Goal: Book appointment/travel/reservation

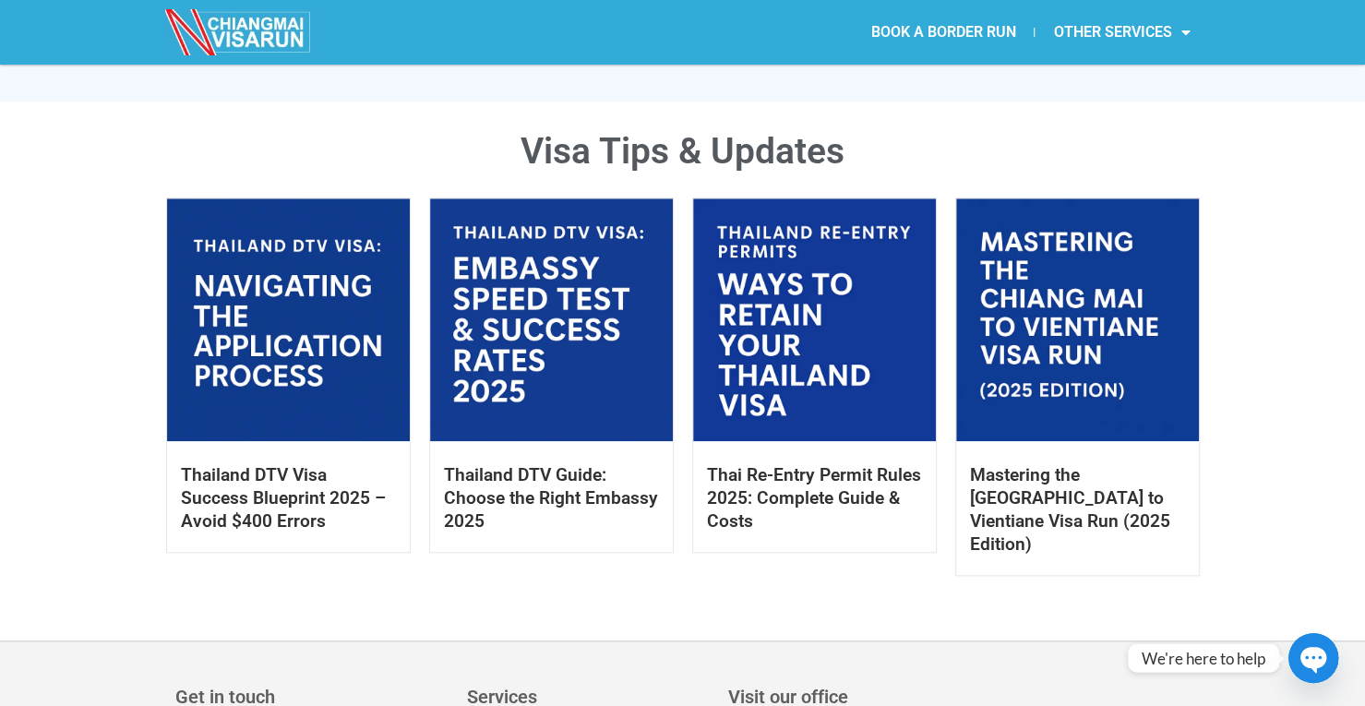
scroll to position [471, 0]
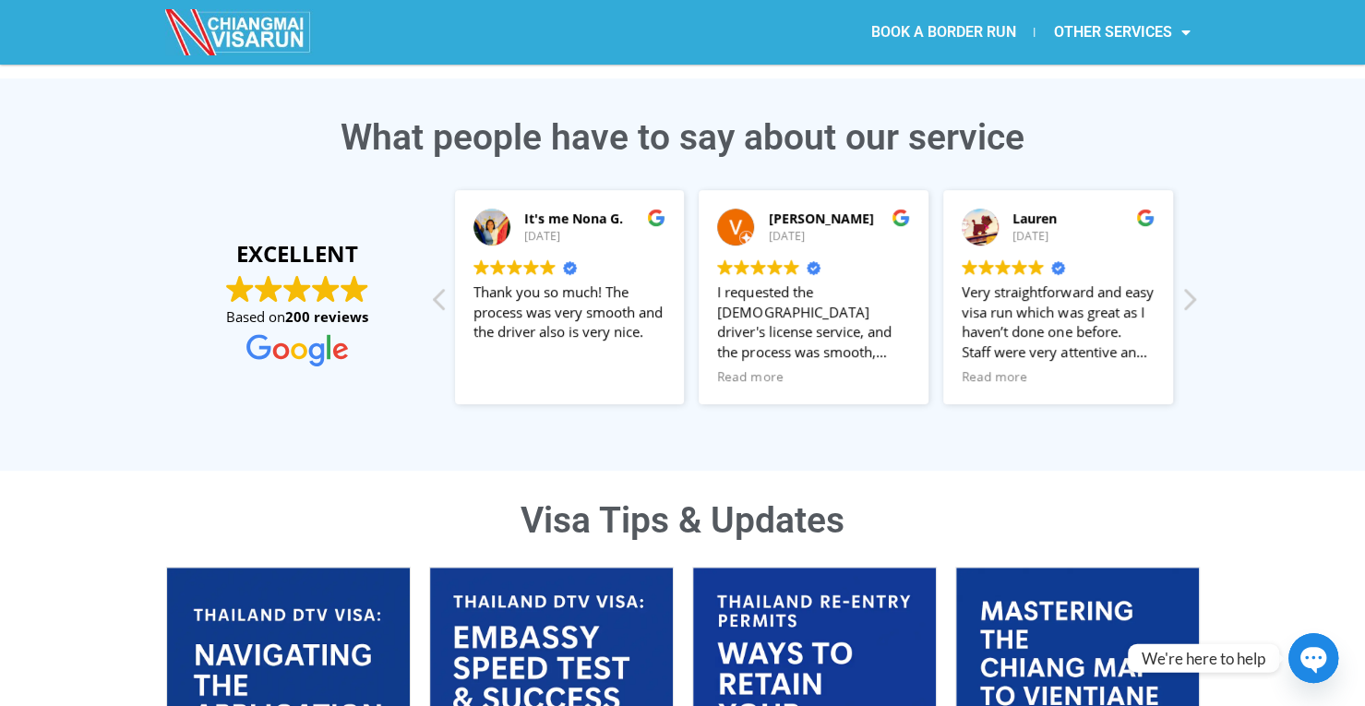
click at [962, 34] on link "BOOK A BORDER RUN" at bounding box center [943, 32] width 182 height 42
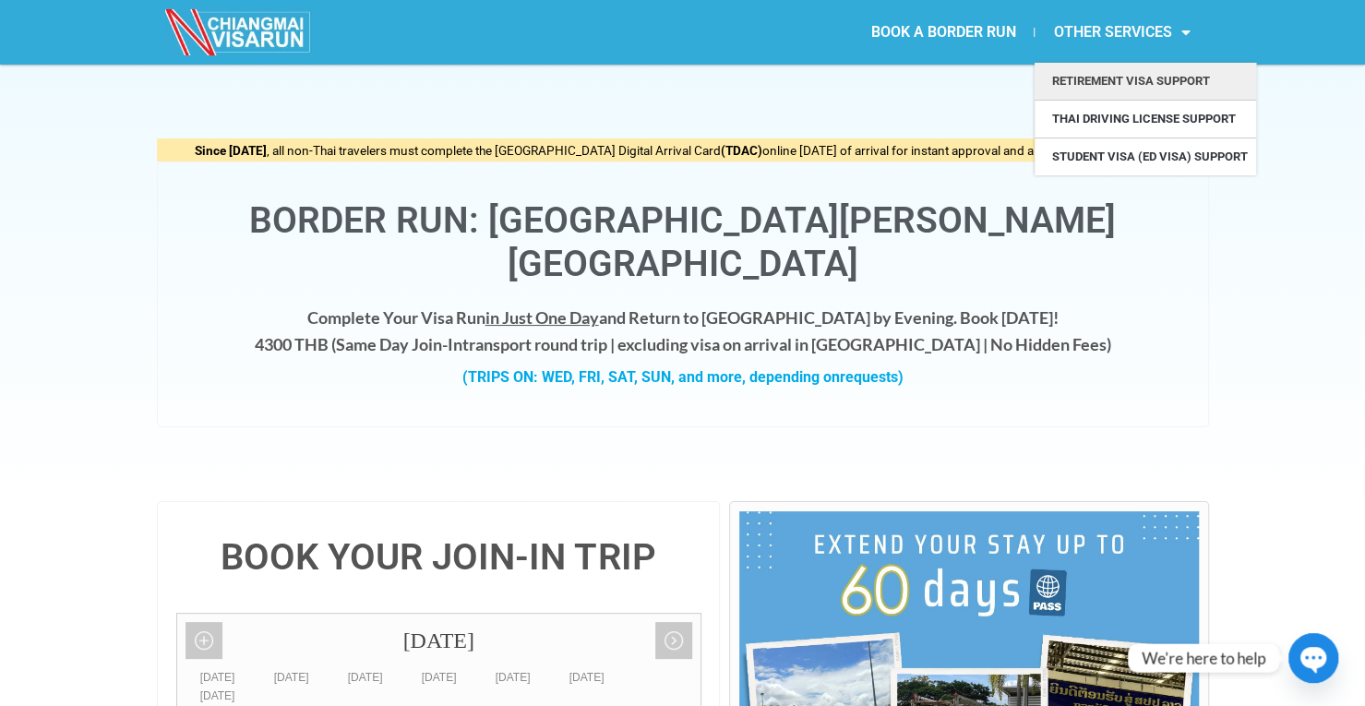
click at [1102, 78] on link "Retirement Visa Support" at bounding box center [1144, 81] width 221 height 37
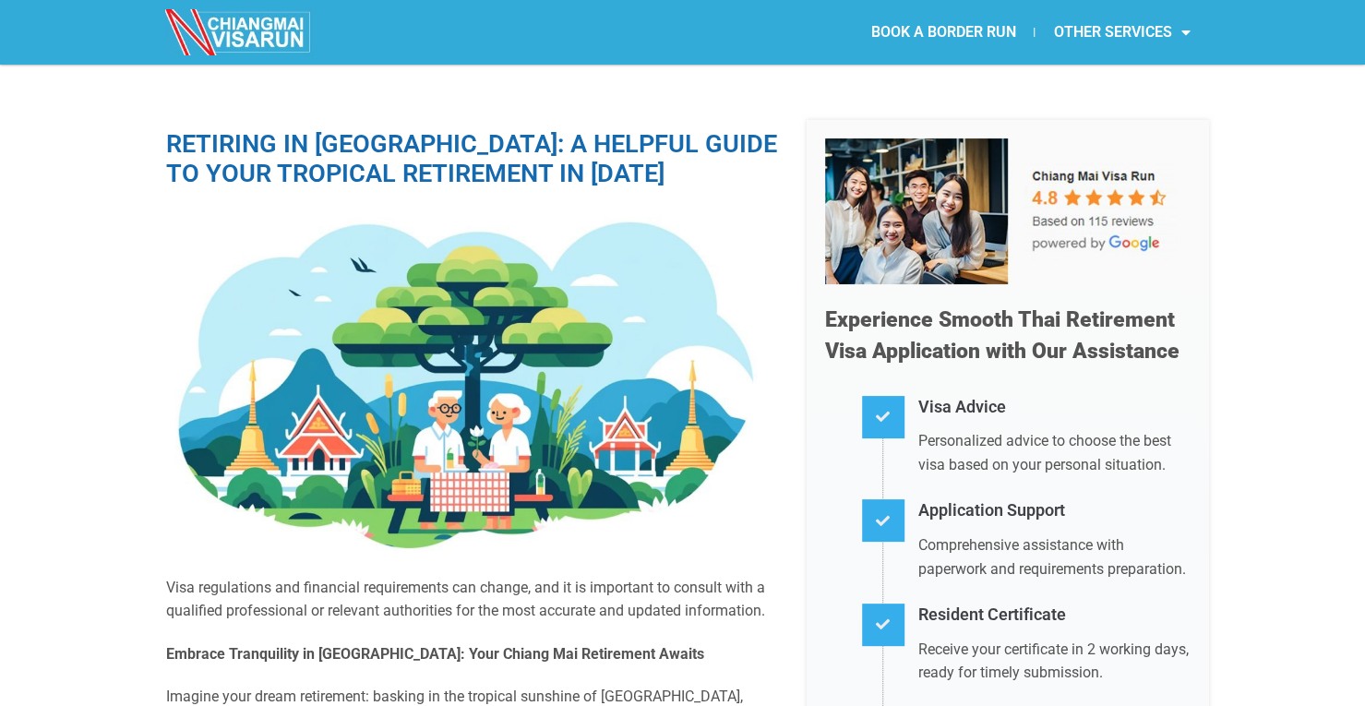
click at [234, 42] on img at bounding box center [239, 32] width 148 height 46
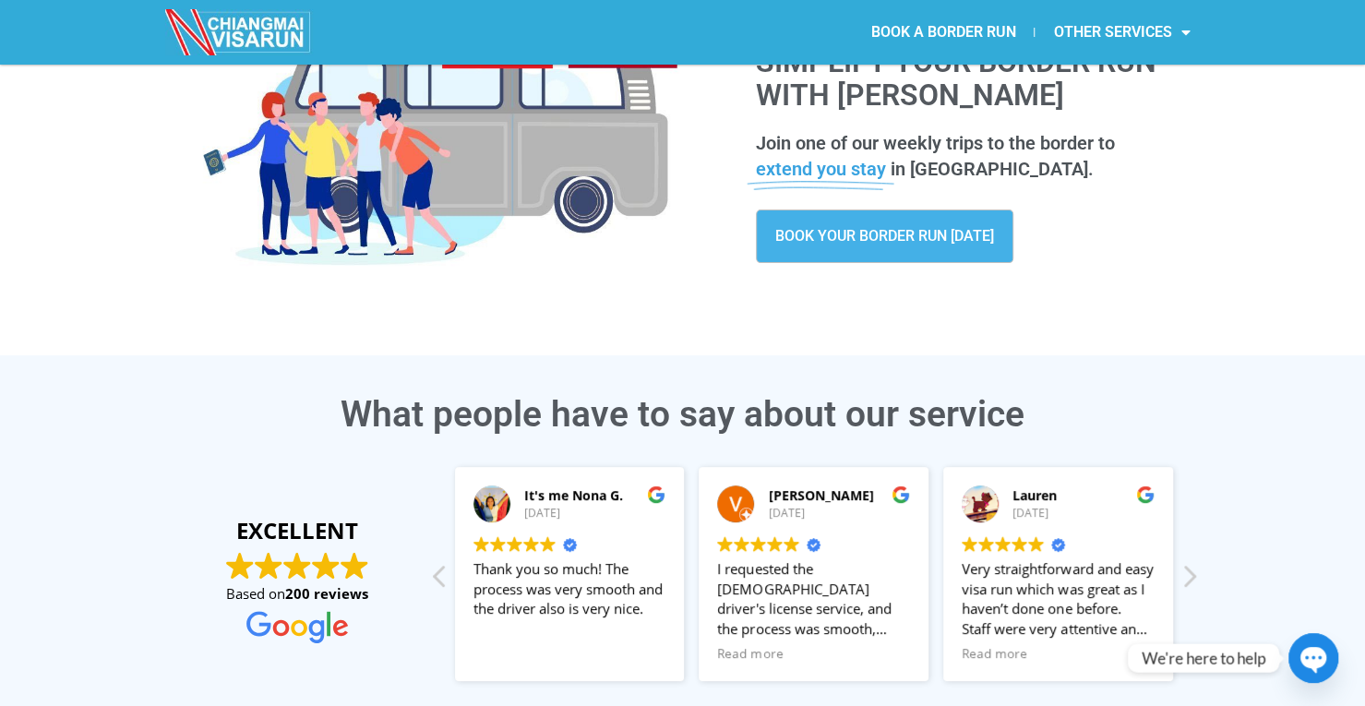
scroll to position [102, 0]
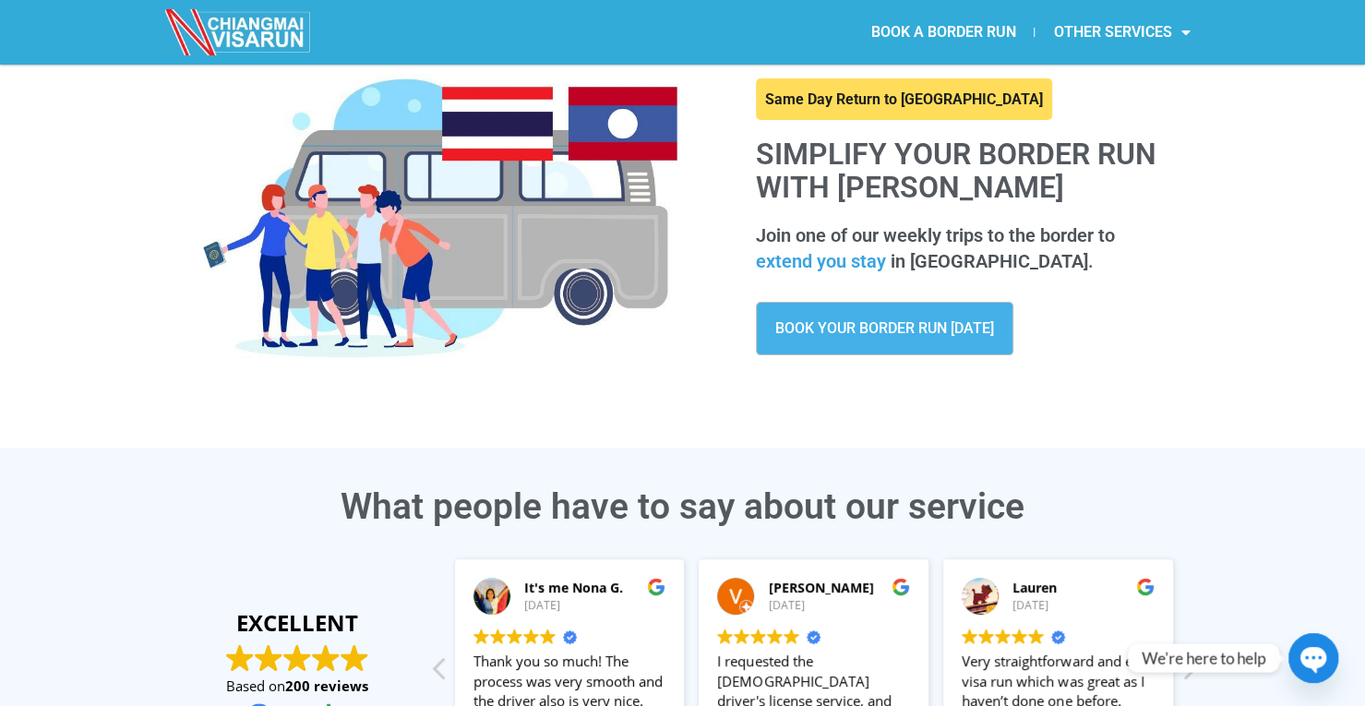
click at [952, 335] on span "BOOK YOUR BORDER RUN TODAY" at bounding box center [884, 328] width 219 height 15
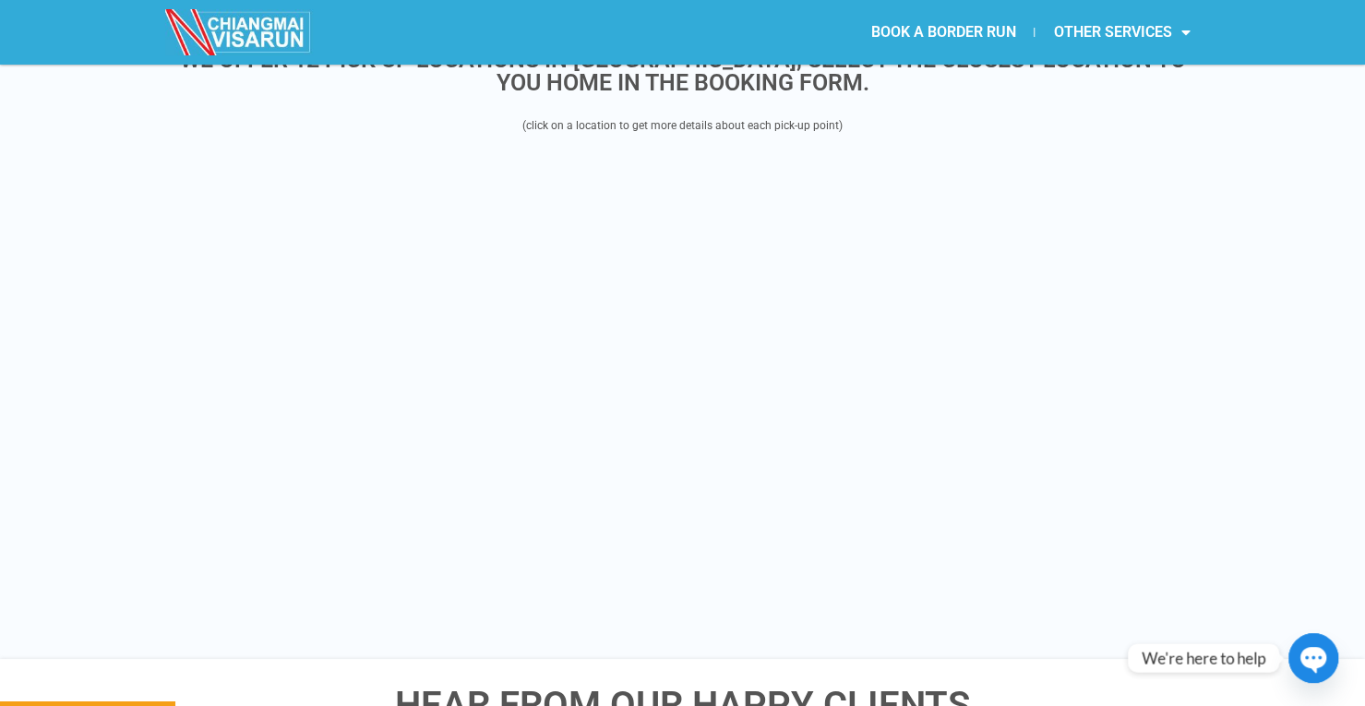
scroll to position [2247, 0]
